Goal: Task Accomplishment & Management: Use online tool/utility

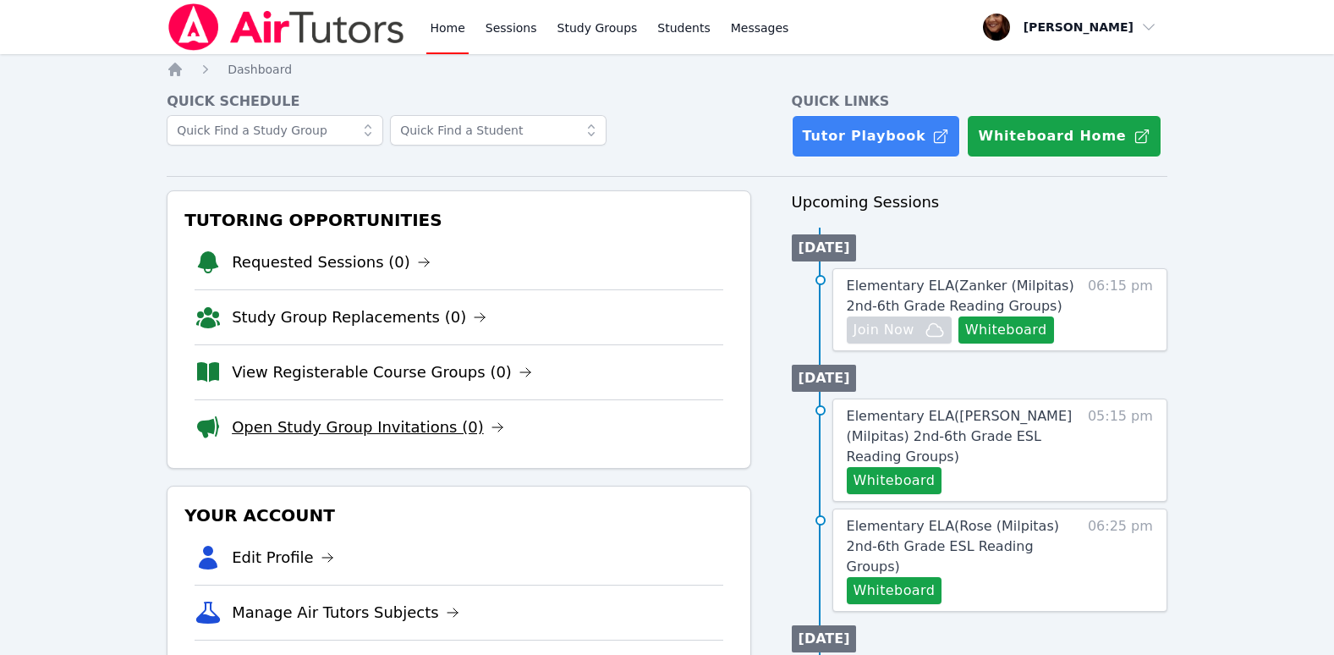
click at [491, 421] on icon at bounding box center [498, 428] width 14 height 14
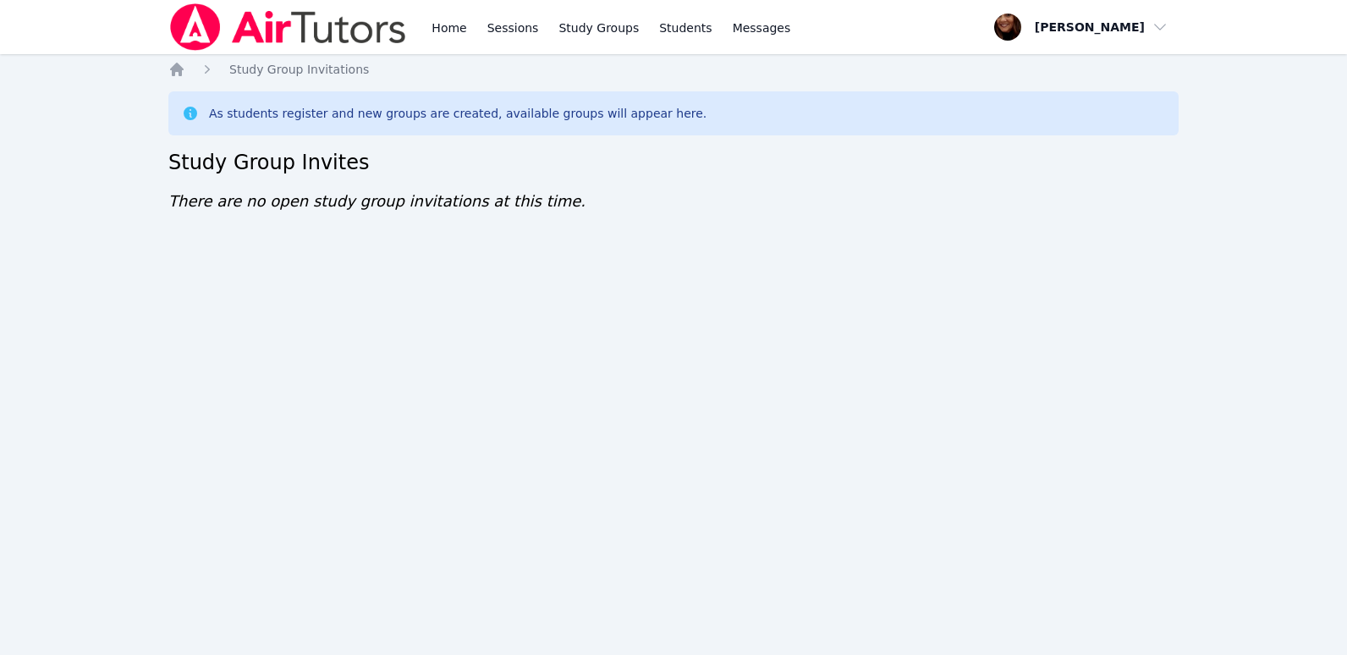
click at [695, 60] on div "Home Sessions Study Groups Students Messages Open user menu Kimberly Sibley Ope…" at bounding box center [673, 327] width 1347 height 655
click at [79, 63] on div "Home Sessions Study Groups Students Messages Open user menu [PERSON_NAME] Open …" at bounding box center [673, 327] width 1347 height 655
click at [436, 35] on link "Home" at bounding box center [448, 27] width 41 height 54
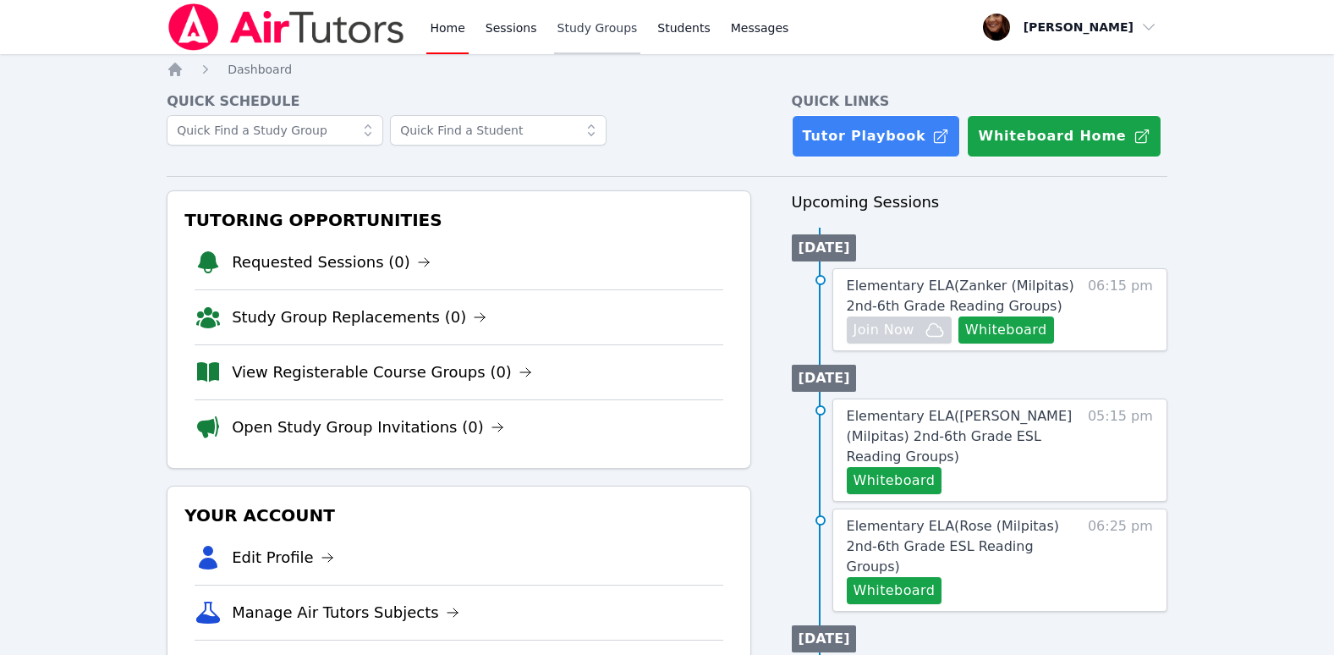
click at [561, 34] on link "Study Groups" at bounding box center [597, 27] width 87 height 54
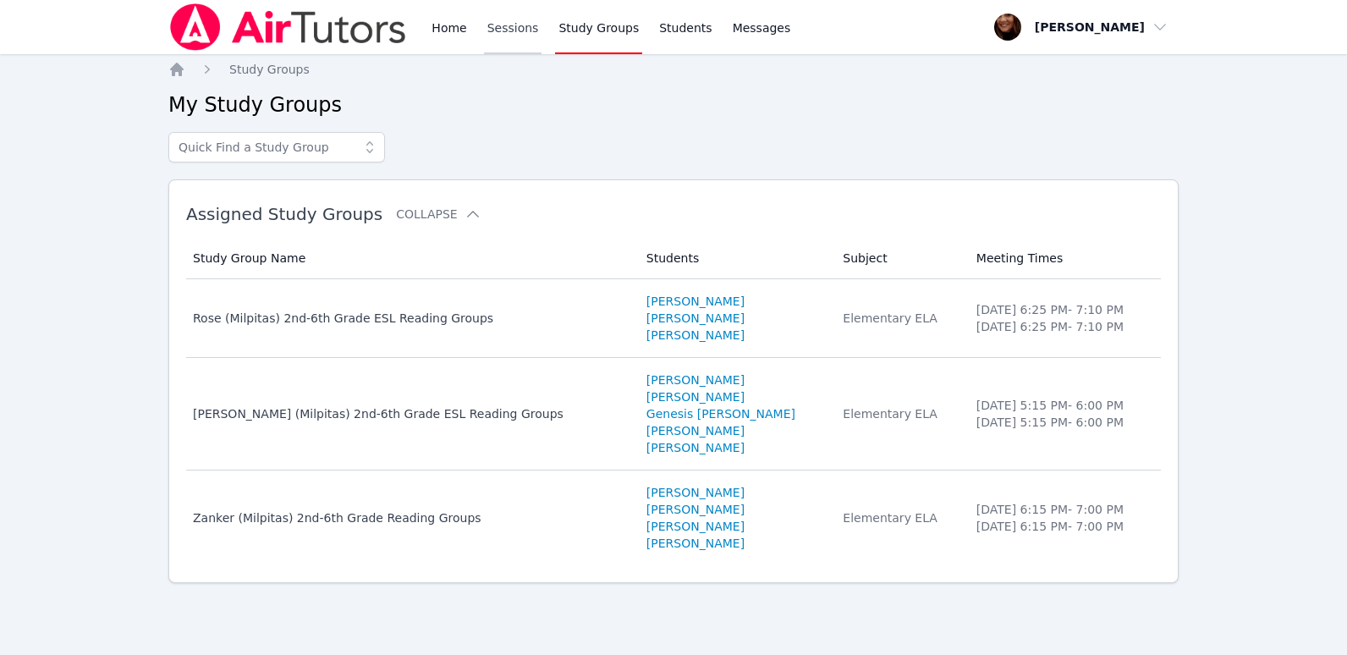
click at [515, 35] on link "Sessions" at bounding box center [513, 27] width 58 height 54
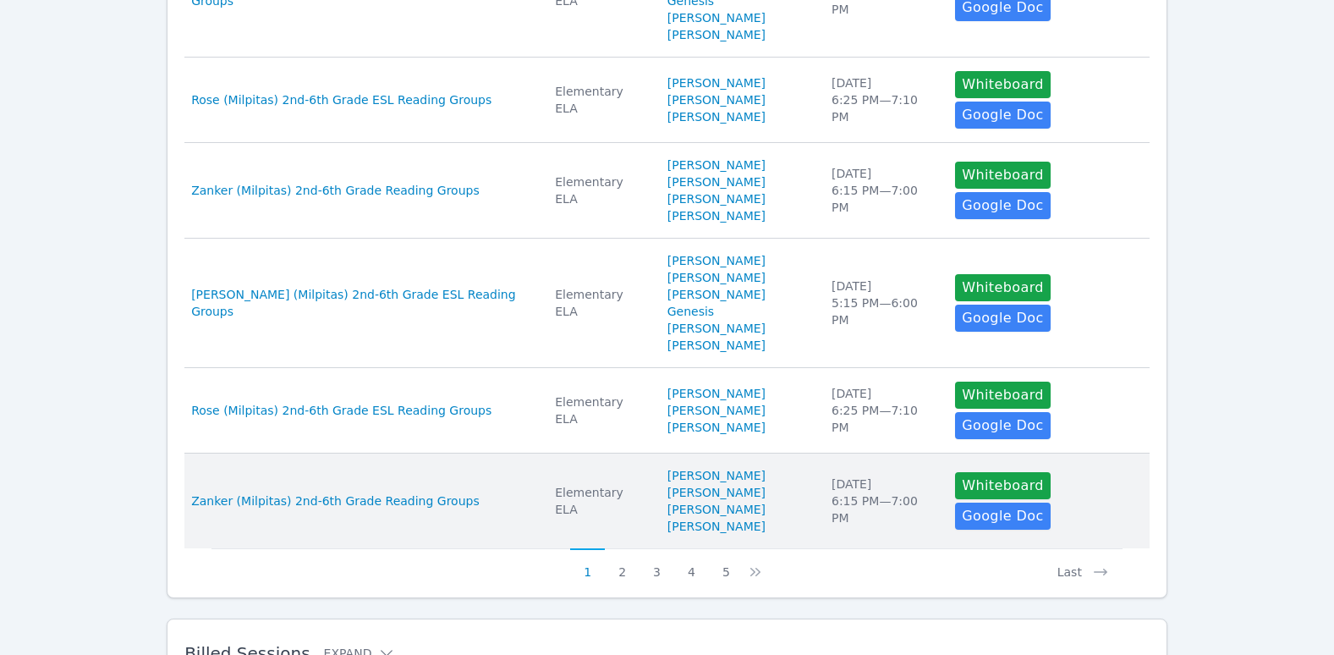
scroll to position [911, 0]
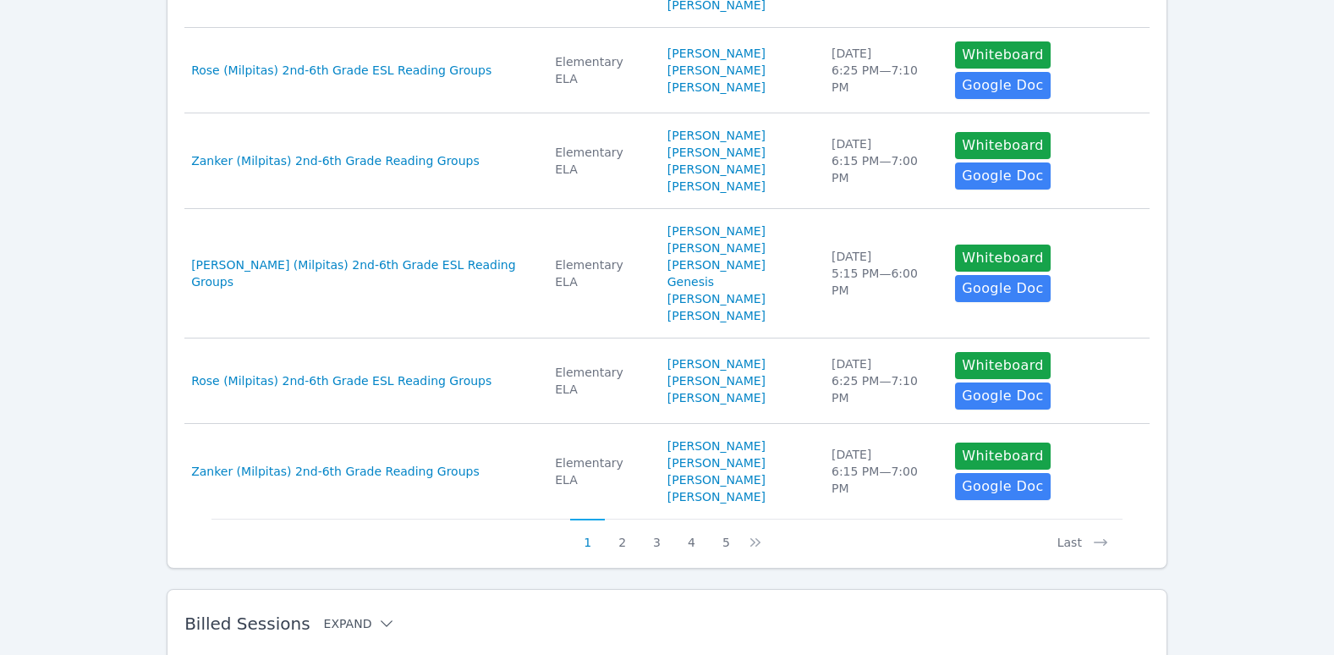
click at [378, 615] on icon at bounding box center [386, 623] width 17 height 17
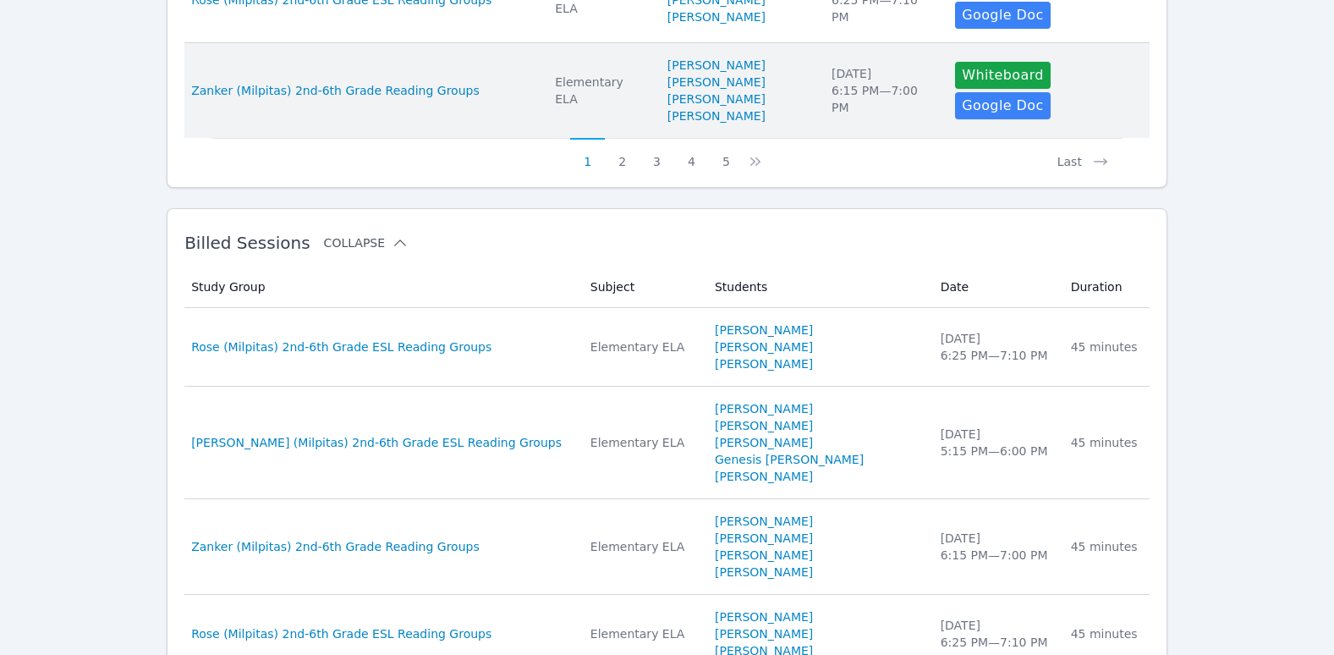
scroll to position [1334, 0]
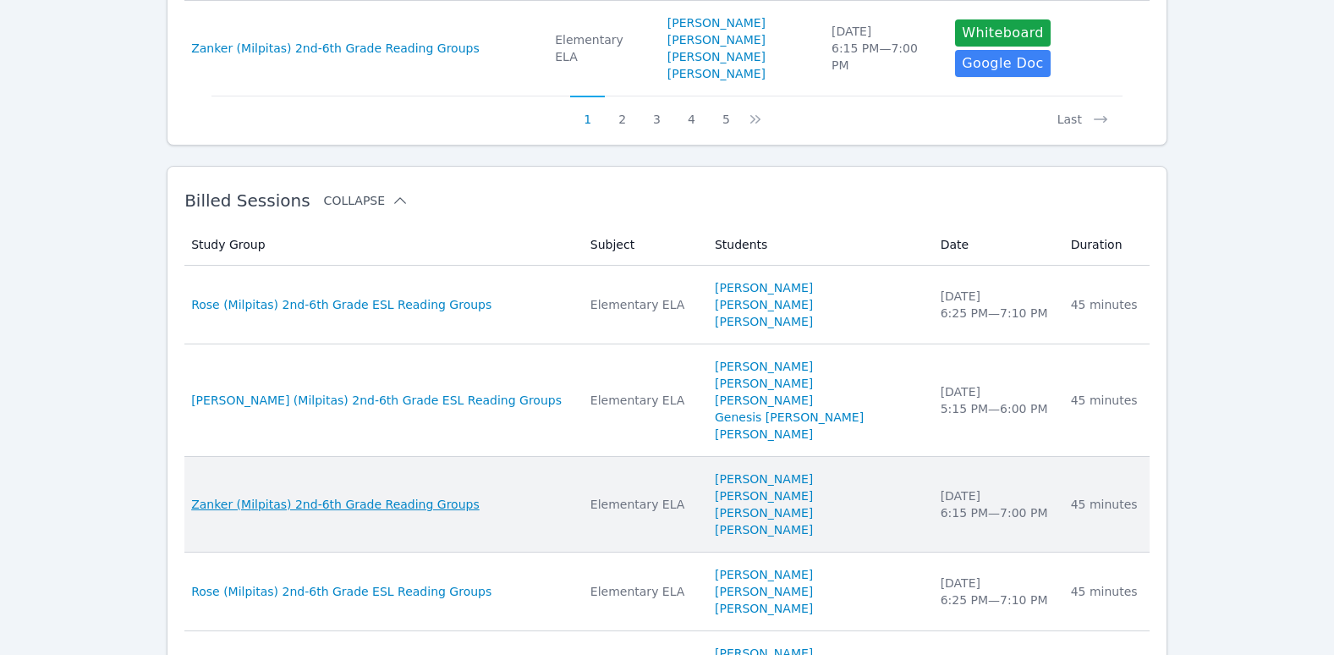
click at [360, 496] on span "Zanker (Milpitas) 2nd-6th Grade Reading Groups" at bounding box center [335, 504] width 289 height 17
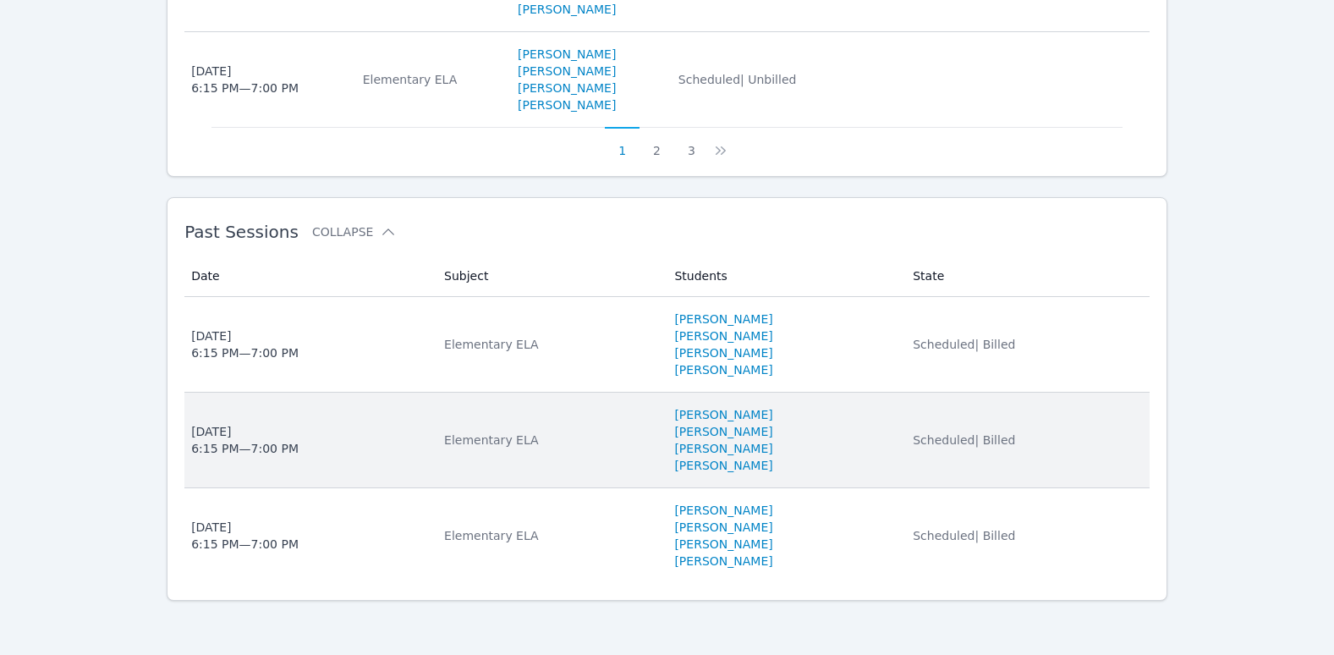
scroll to position [1388, 0]
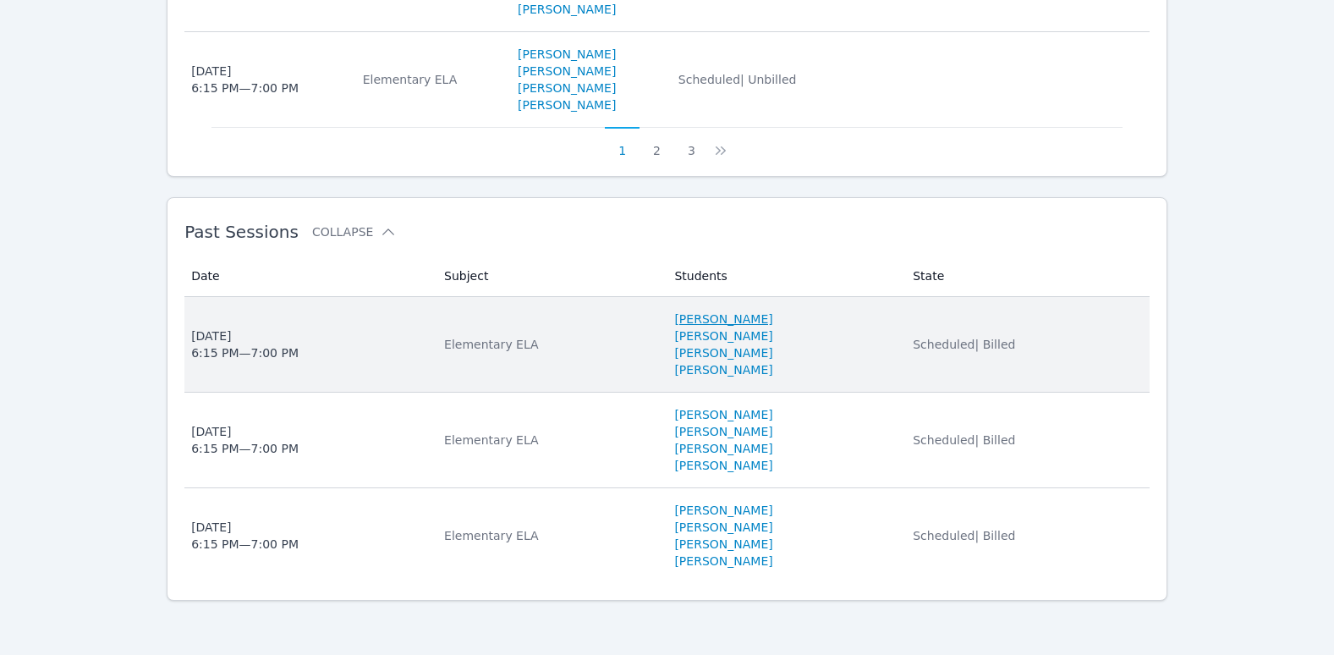
click at [684, 317] on link "[PERSON_NAME]" at bounding box center [723, 319] width 98 height 17
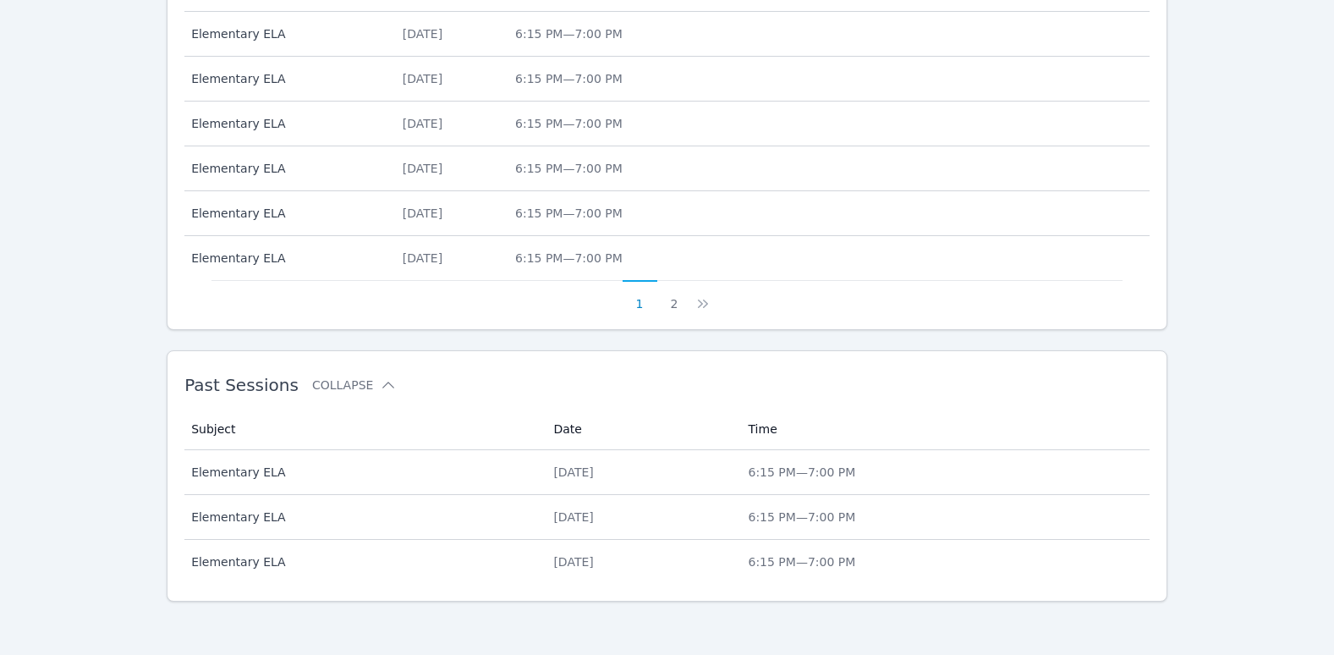
scroll to position [794, 0]
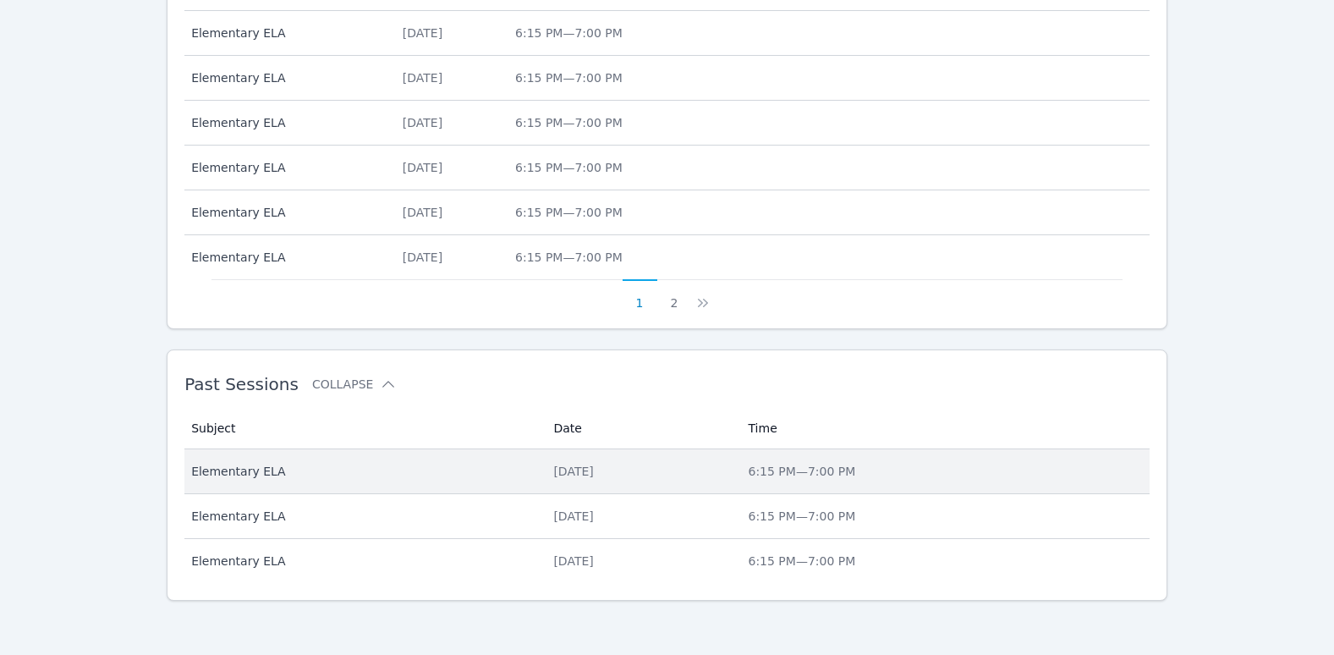
click at [553, 471] on div "[DATE]" at bounding box center [640, 471] width 174 height 17
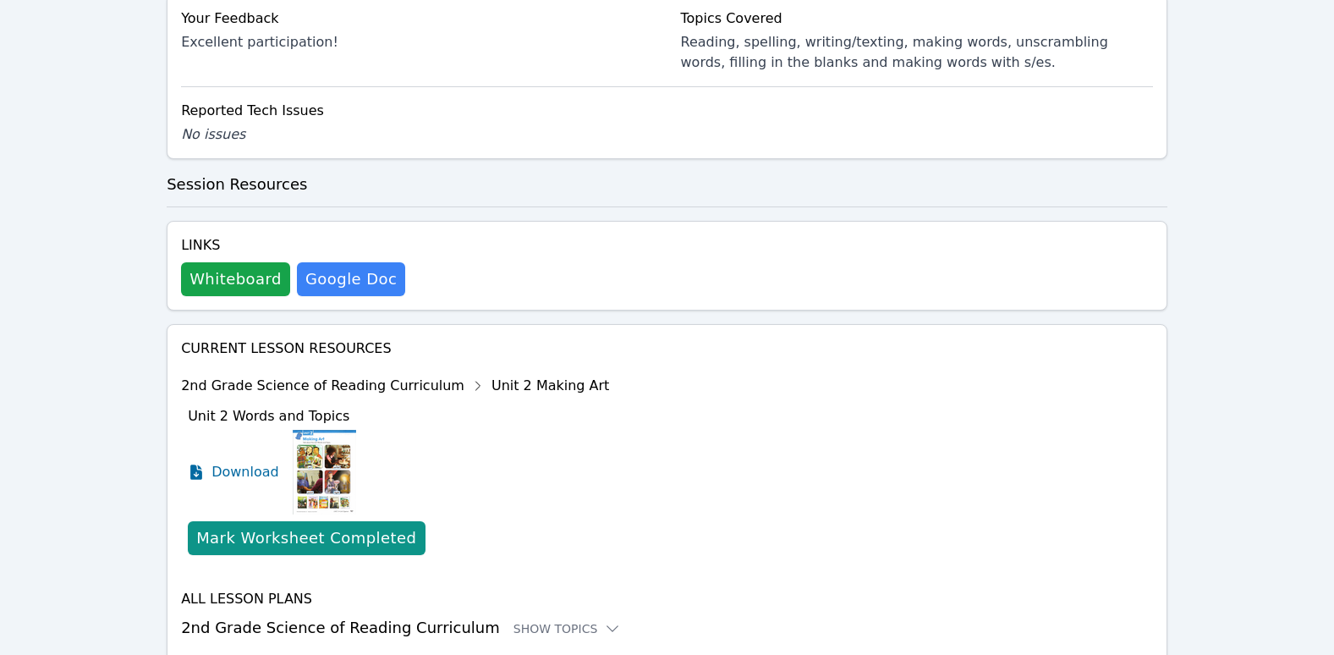
scroll to position [931, 0]
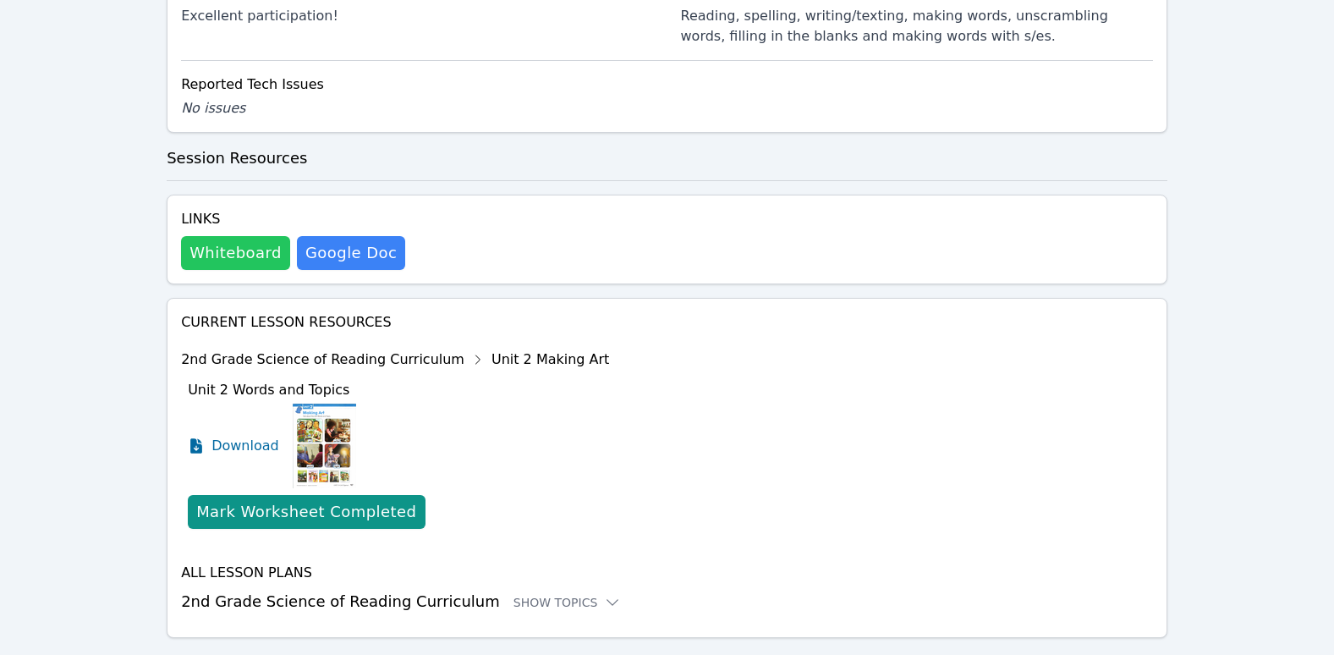
click at [230, 249] on button "Whiteboard" at bounding box center [235, 253] width 109 height 34
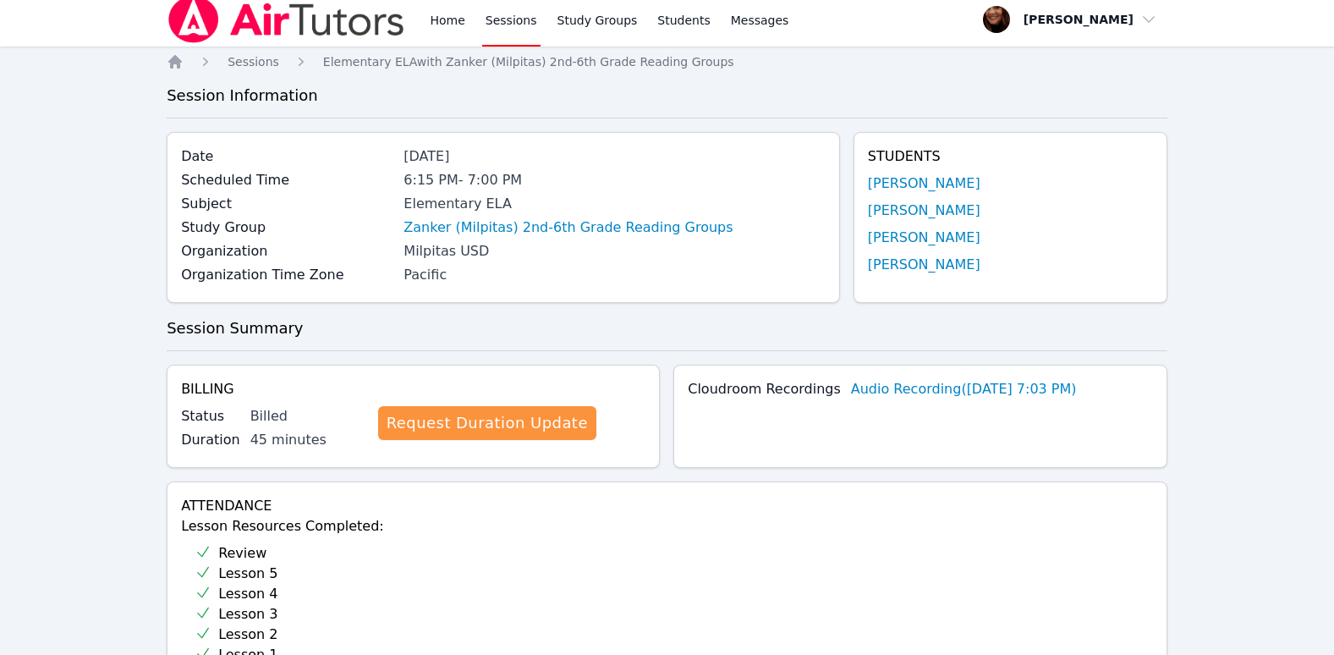
scroll to position [0, 0]
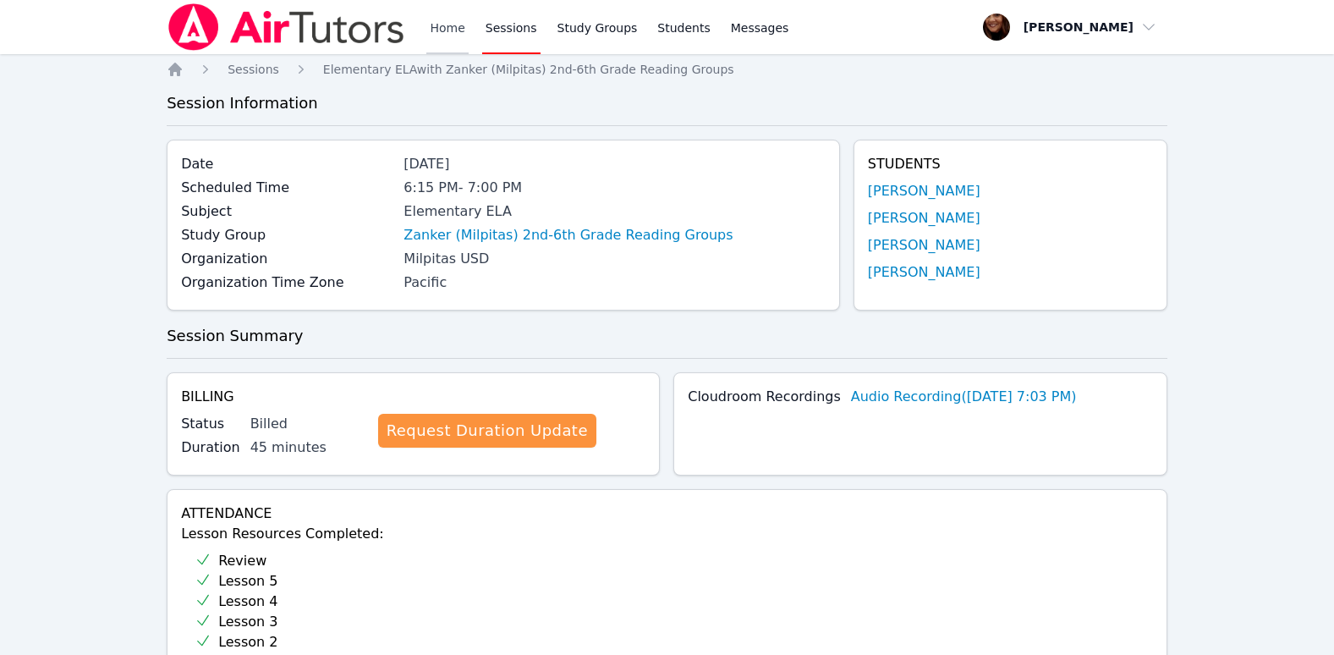
click at [433, 16] on link "Home" at bounding box center [446, 27] width 41 height 54
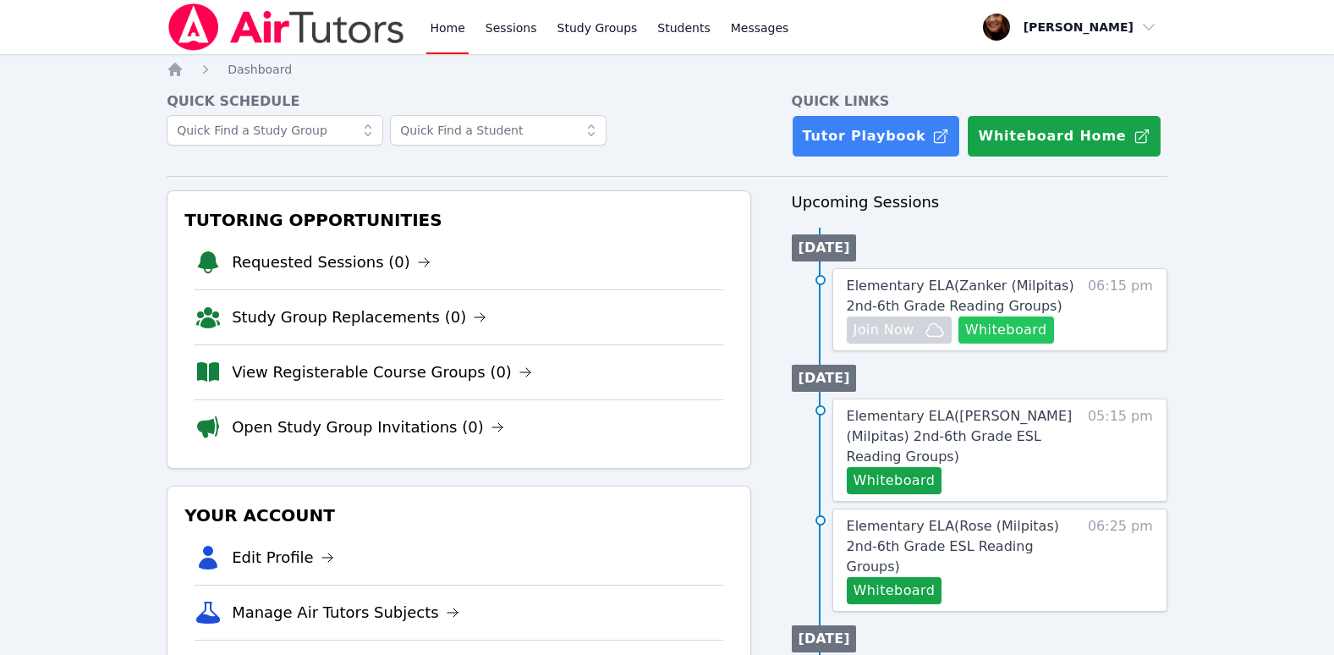
click at [1026, 319] on button "Whiteboard" at bounding box center [1007, 329] width 96 height 27
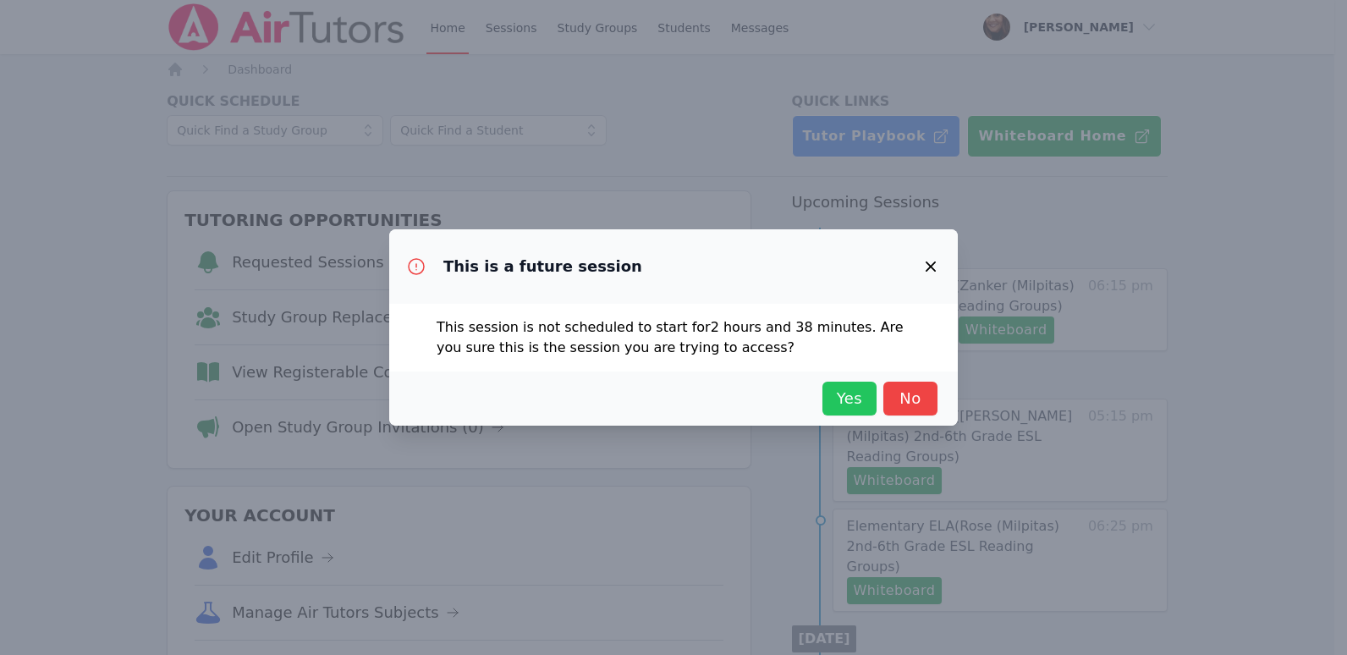
click at [841, 398] on span "Yes" at bounding box center [849, 399] width 37 height 24
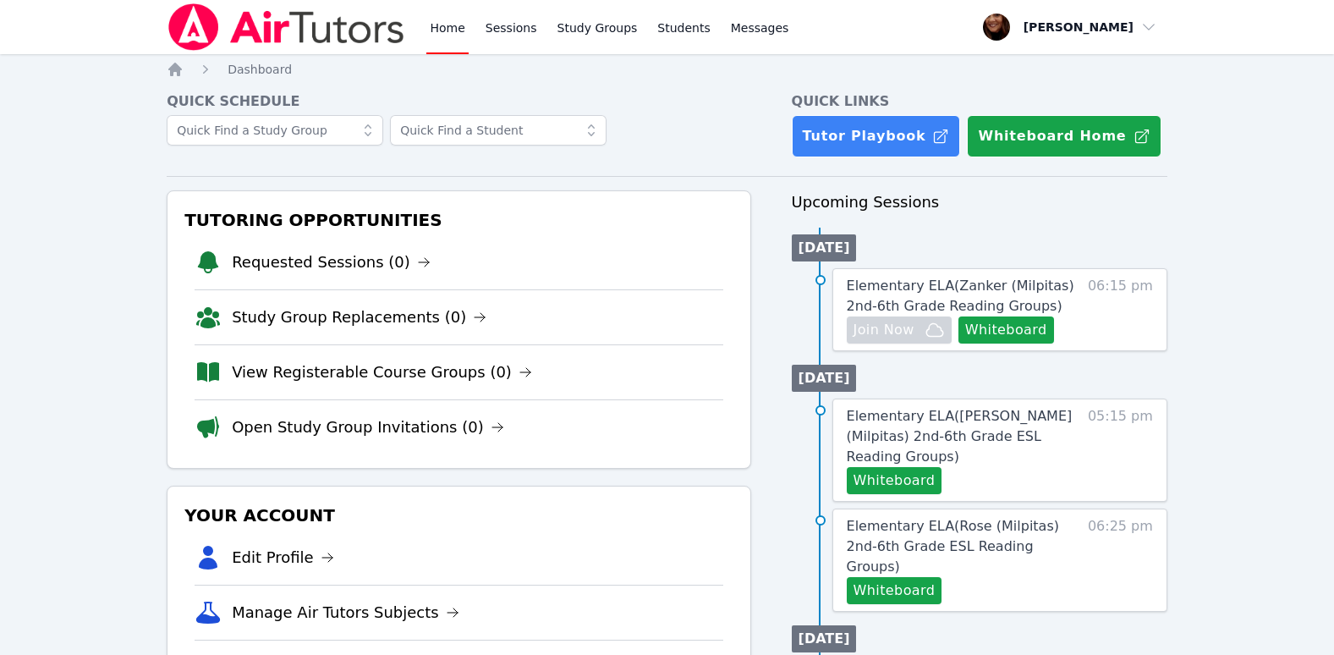
click at [439, 40] on link "Home" at bounding box center [446, 27] width 41 height 54
